Goal: Navigation & Orientation: Understand site structure

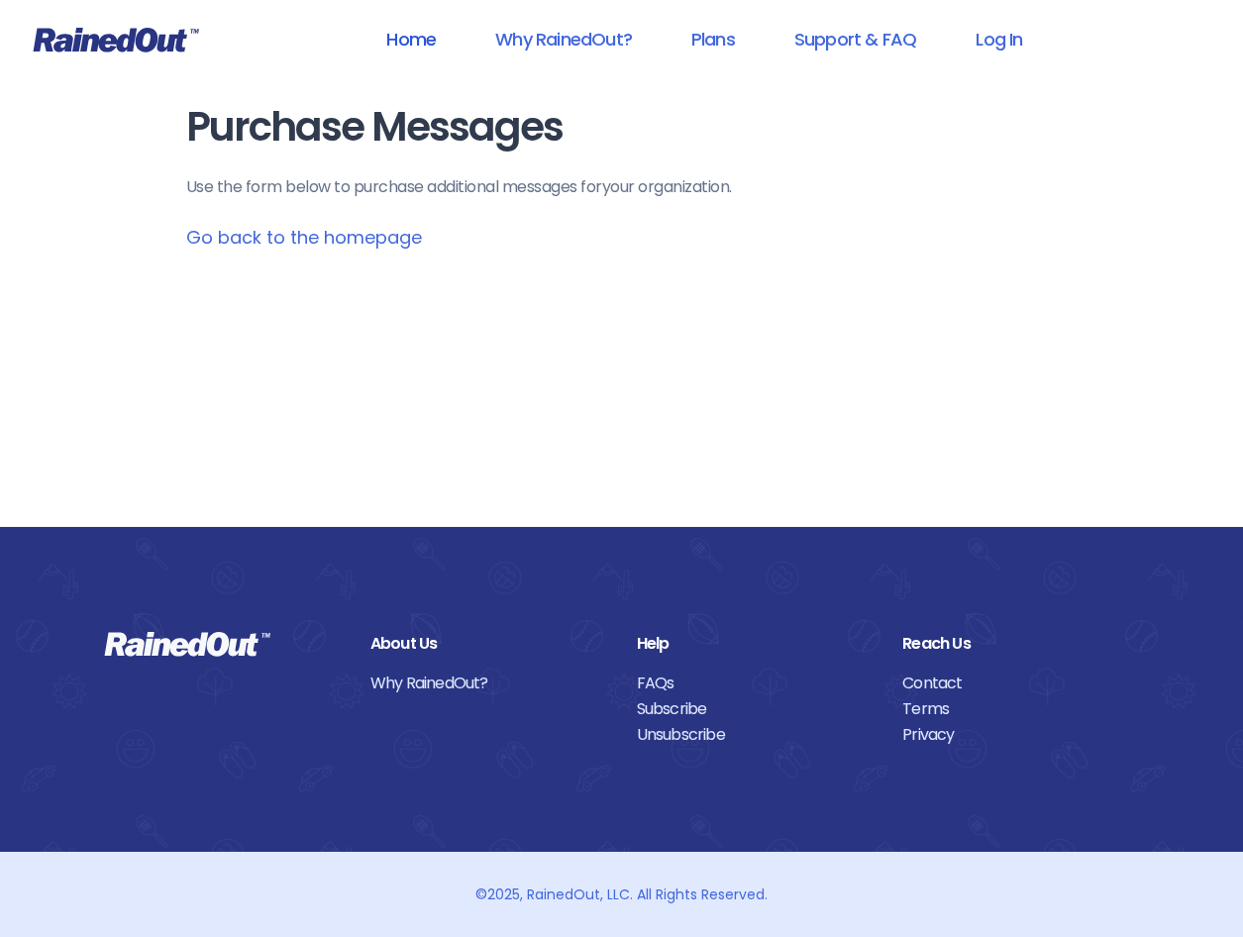
click at [400, 37] on link "Home" at bounding box center [411, 39] width 101 height 45
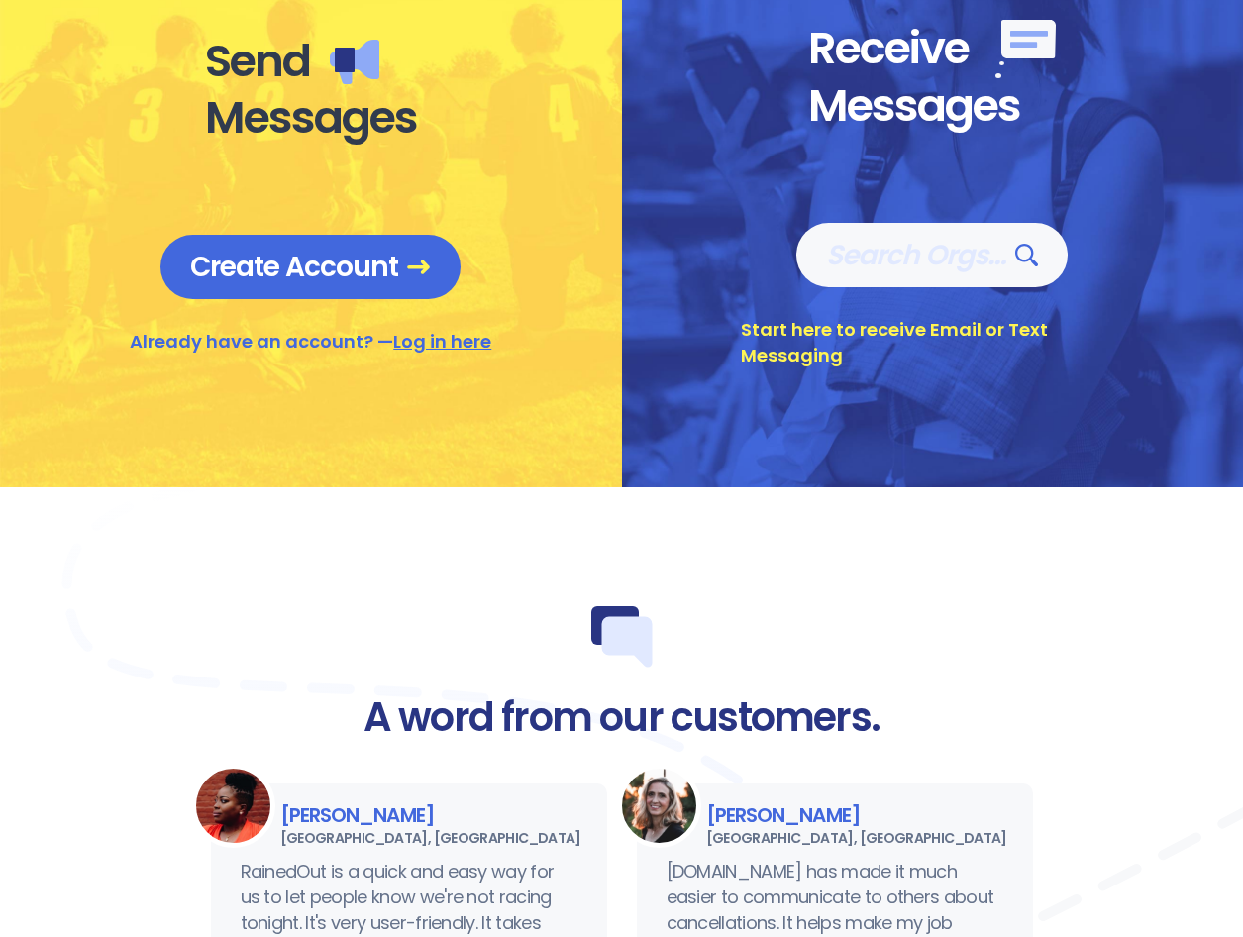
scroll to position [792, 0]
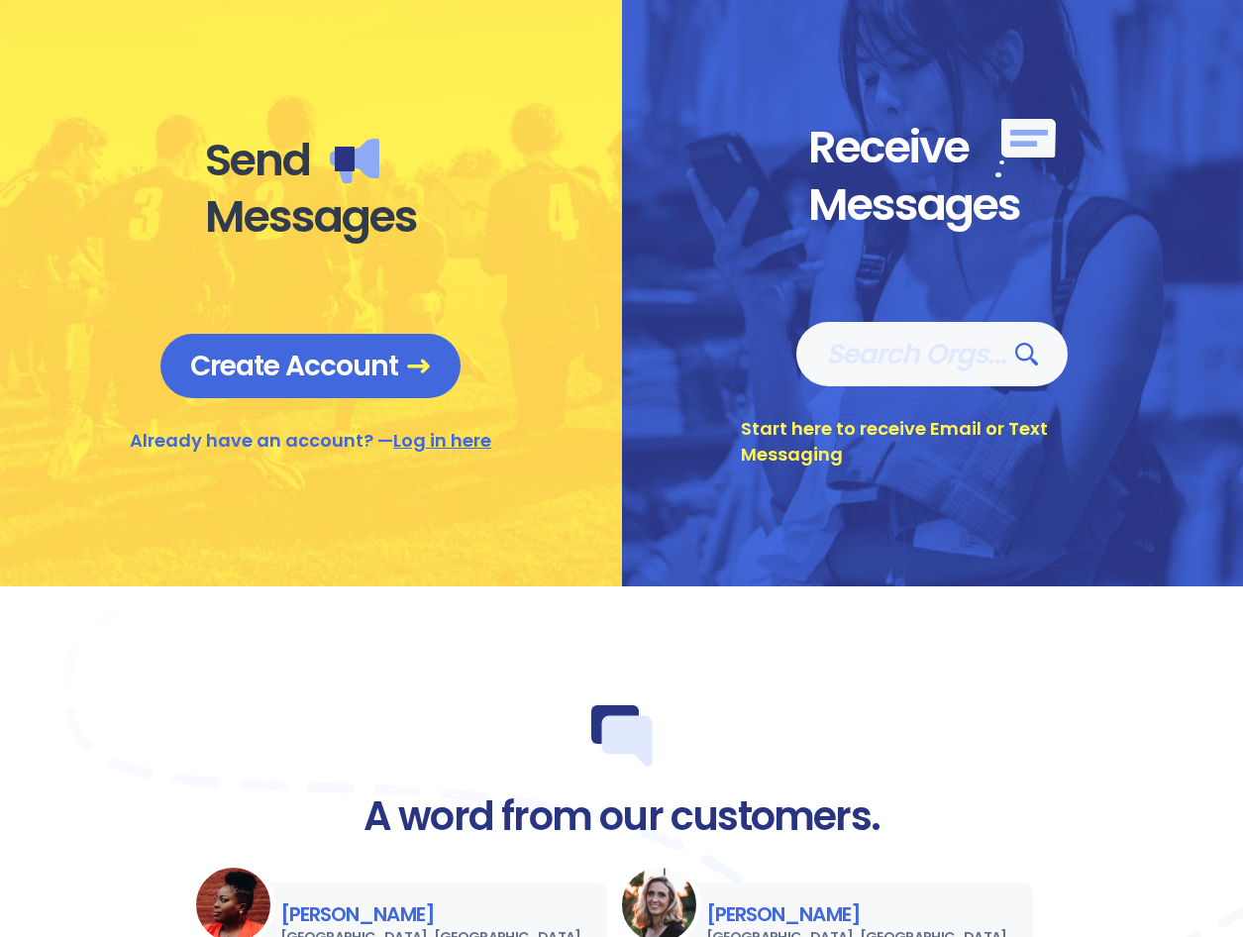
click at [437, 434] on link "Log in here" at bounding box center [442, 440] width 98 height 25
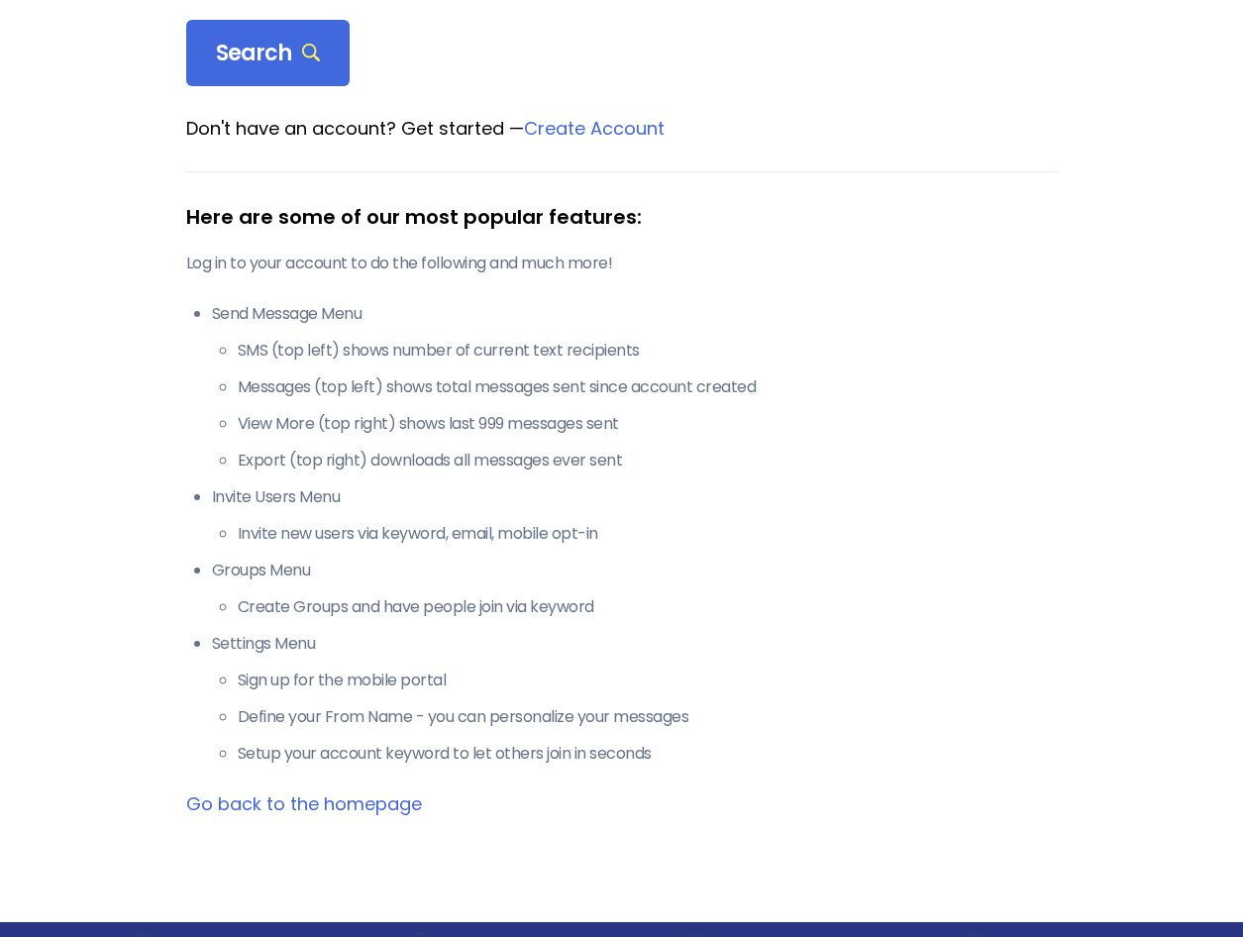
scroll to position [132, 0]
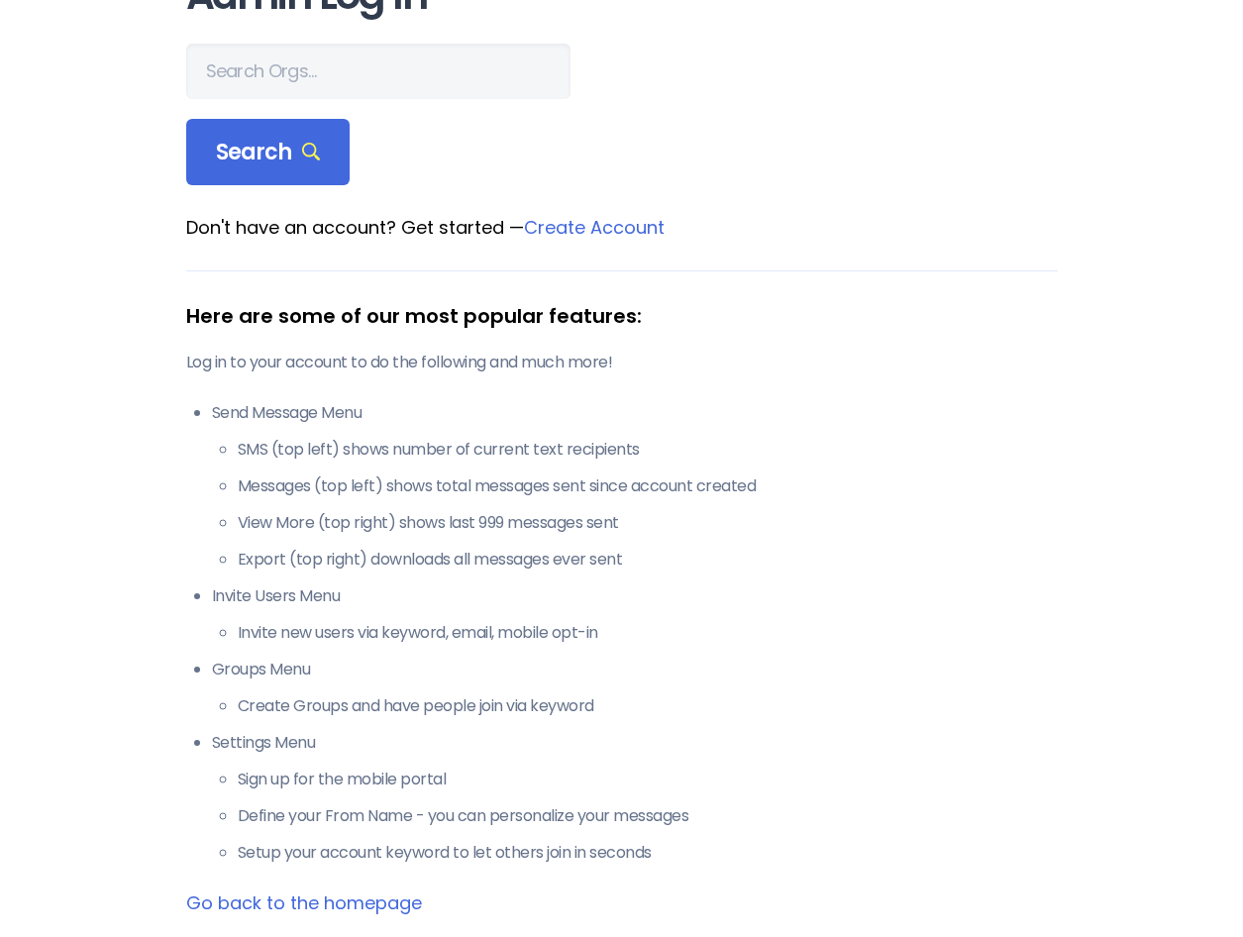
click at [554, 223] on link "Create Account" at bounding box center [594, 227] width 141 height 25
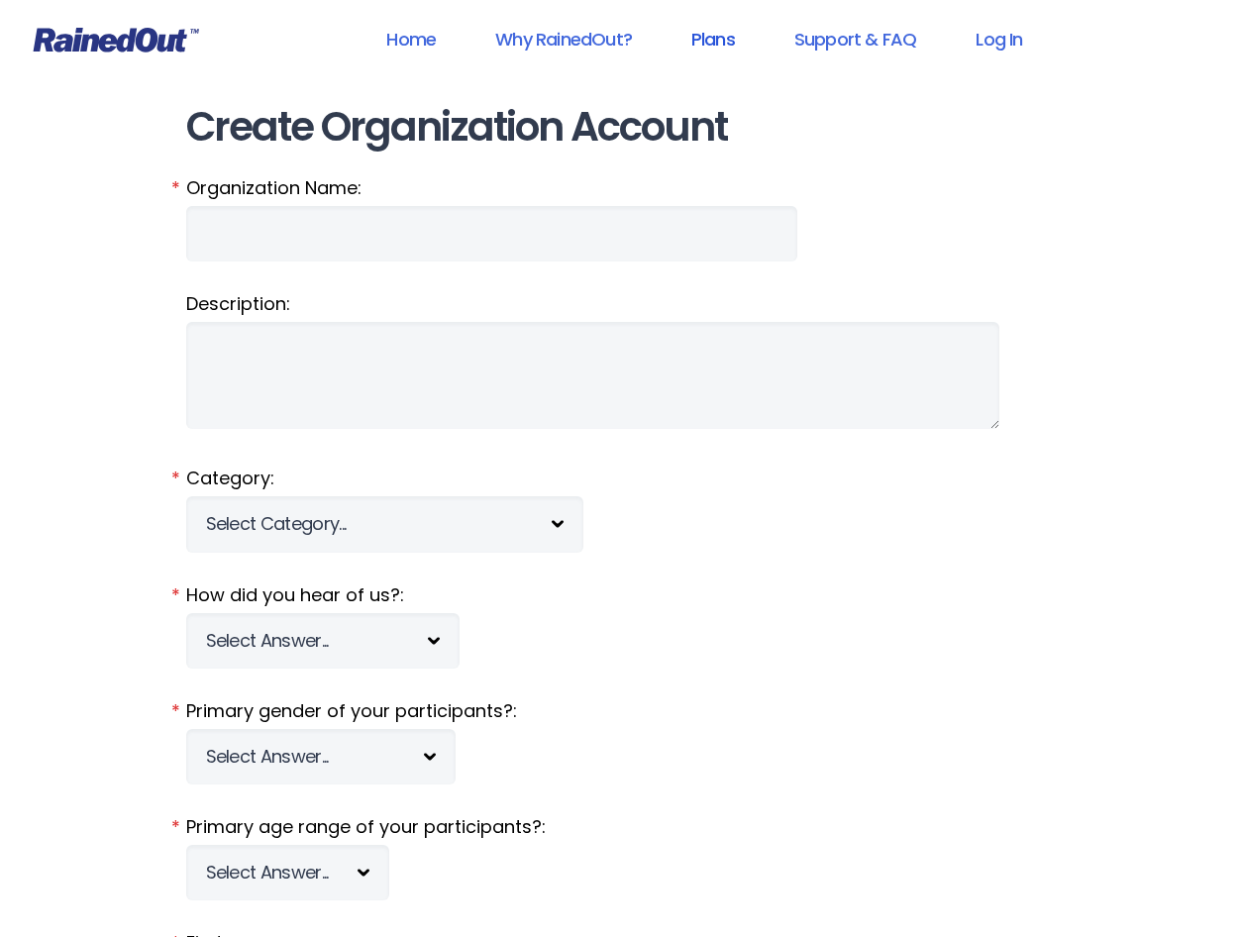
click at [710, 44] on link "Plans" at bounding box center [713, 39] width 95 height 45
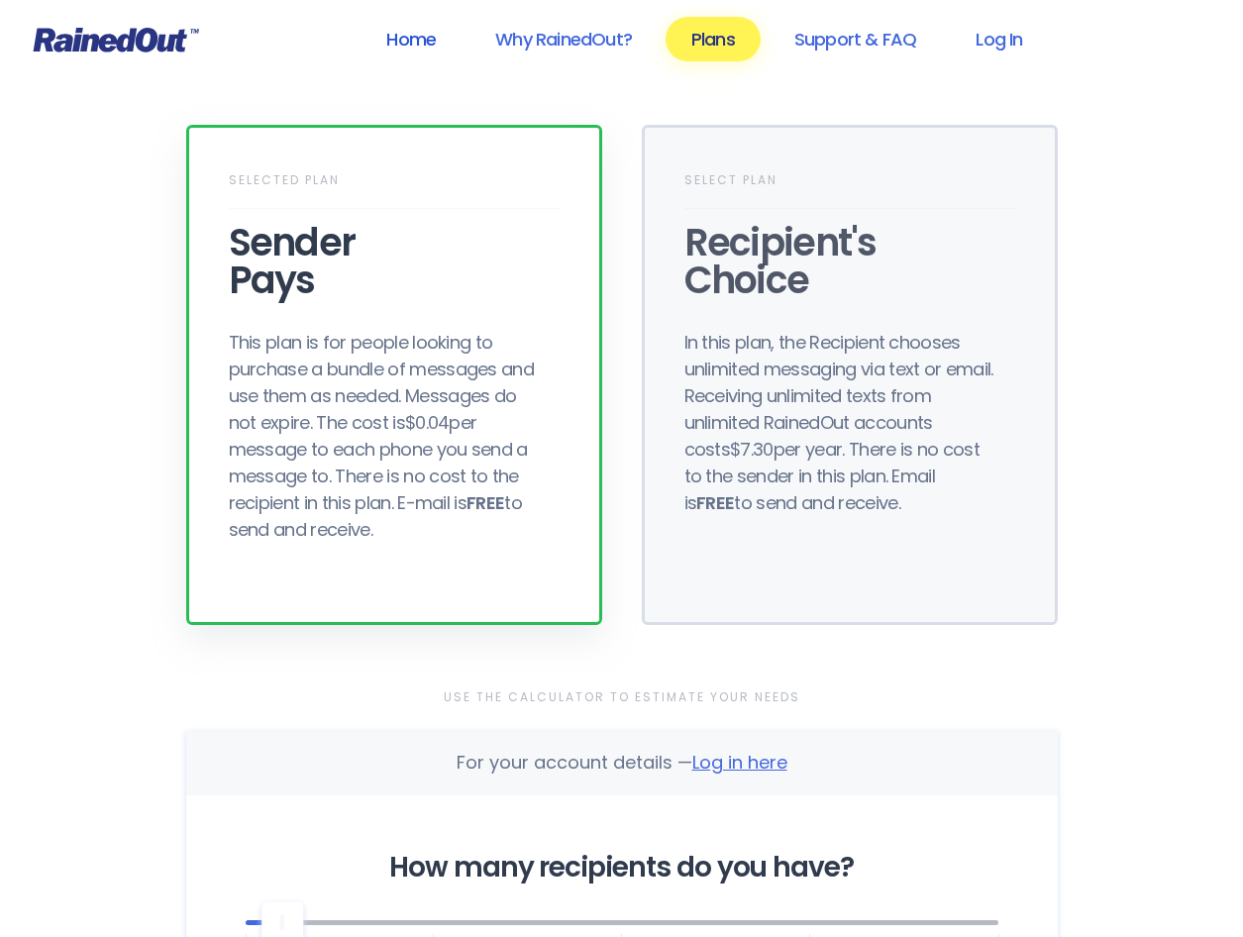
click at [397, 36] on link "Home" at bounding box center [411, 39] width 101 height 45
